Goal: Transaction & Acquisition: Purchase product/service

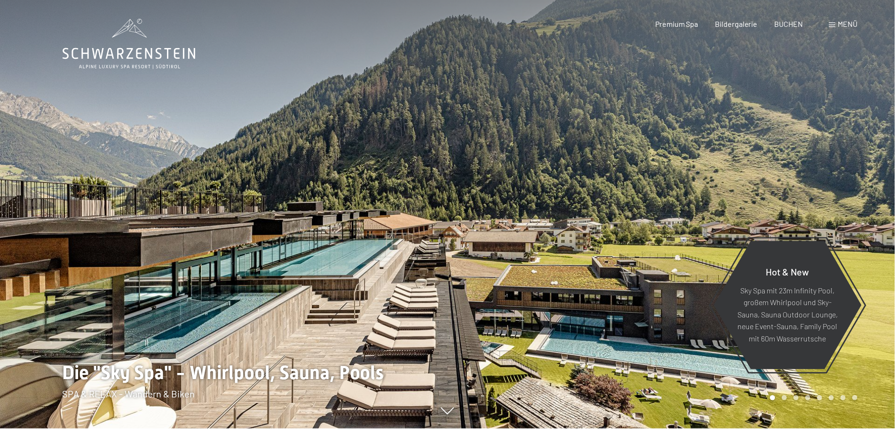
click at [847, 26] on span "Menü" at bounding box center [849, 23] width 20 height 9
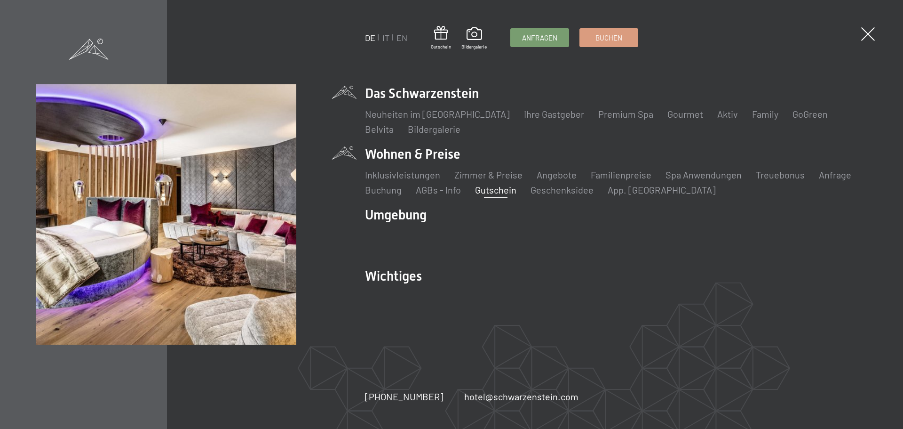
click at [491, 190] on link "Gutschein" at bounding box center [495, 189] width 41 height 11
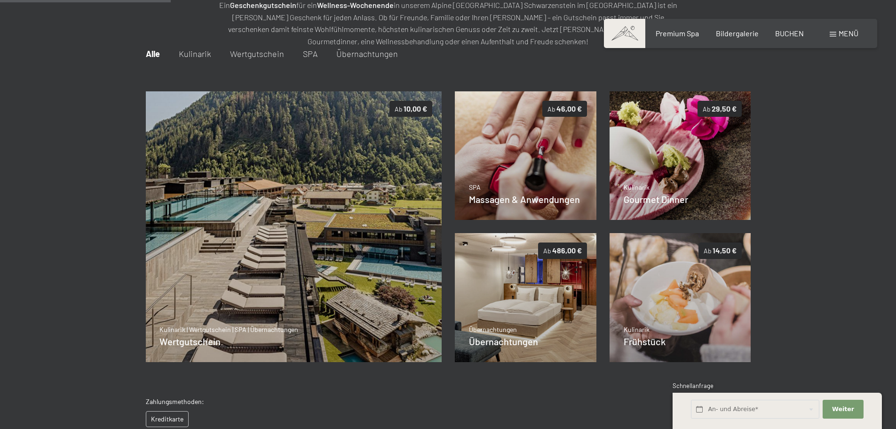
scroll to position [184, 0]
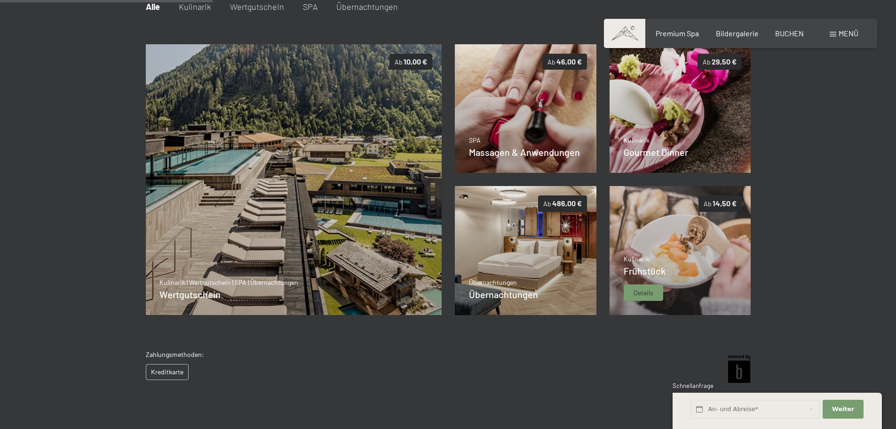
click at [648, 291] on span "Details" at bounding box center [644, 292] width 20 height 9
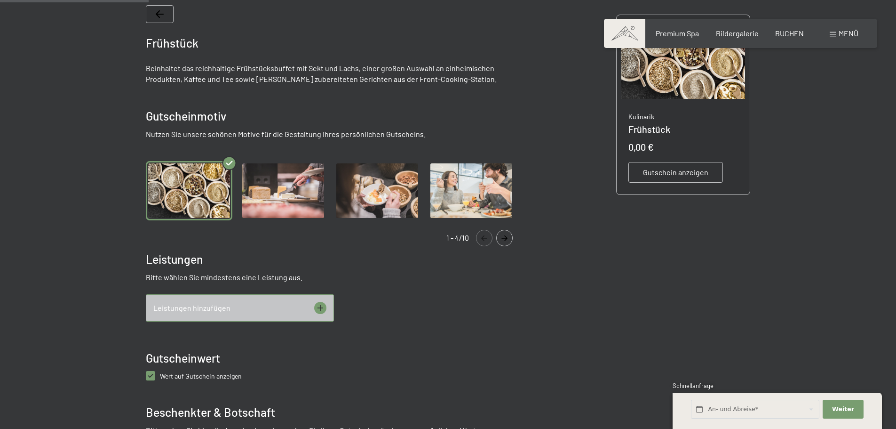
scroll to position [231, 0]
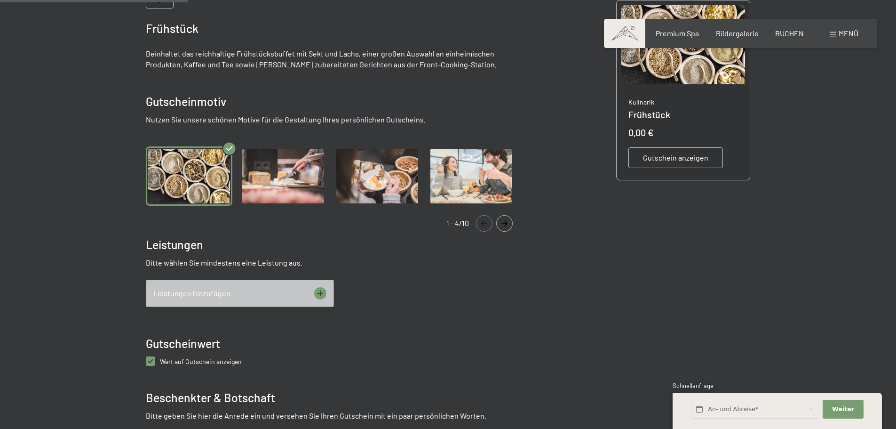
click at [321, 292] on icon at bounding box center [320, 293] width 12 height 12
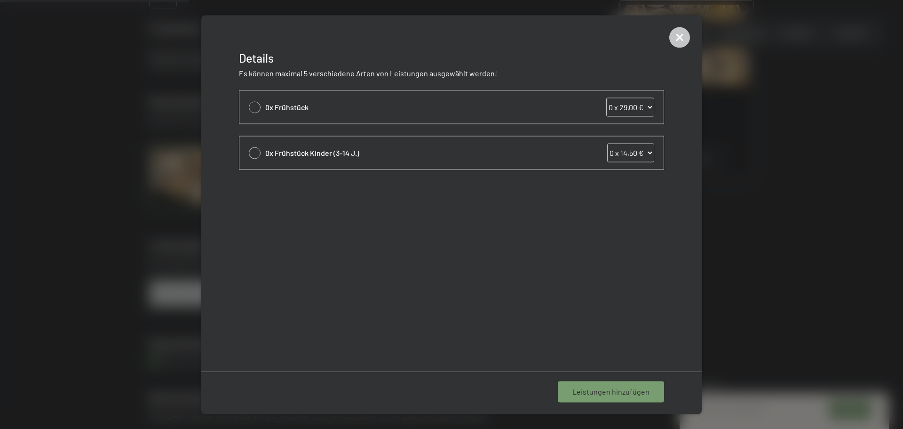
click at [256, 105] on div at bounding box center [255, 107] width 12 height 12
select select "1"
click at [598, 391] on span "1 Leistung hinzufügen" at bounding box center [613, 391] width 73 height 10
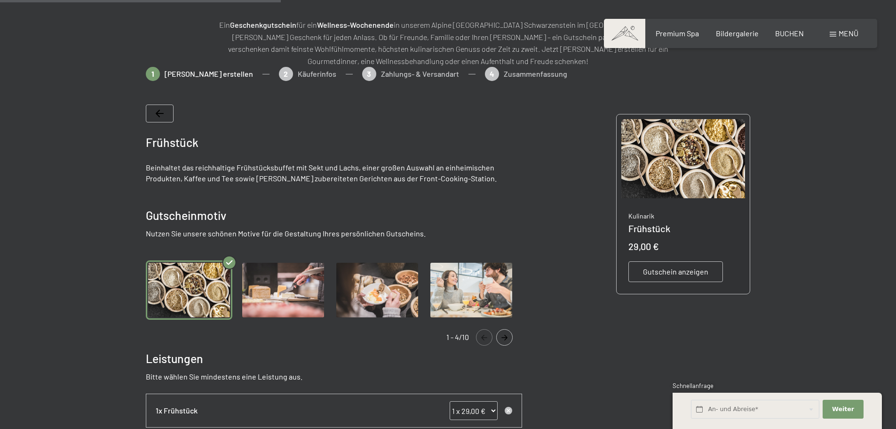
scroll to position [94, 0]
